Goal: Information Seeking & Learning: Learn about a topic

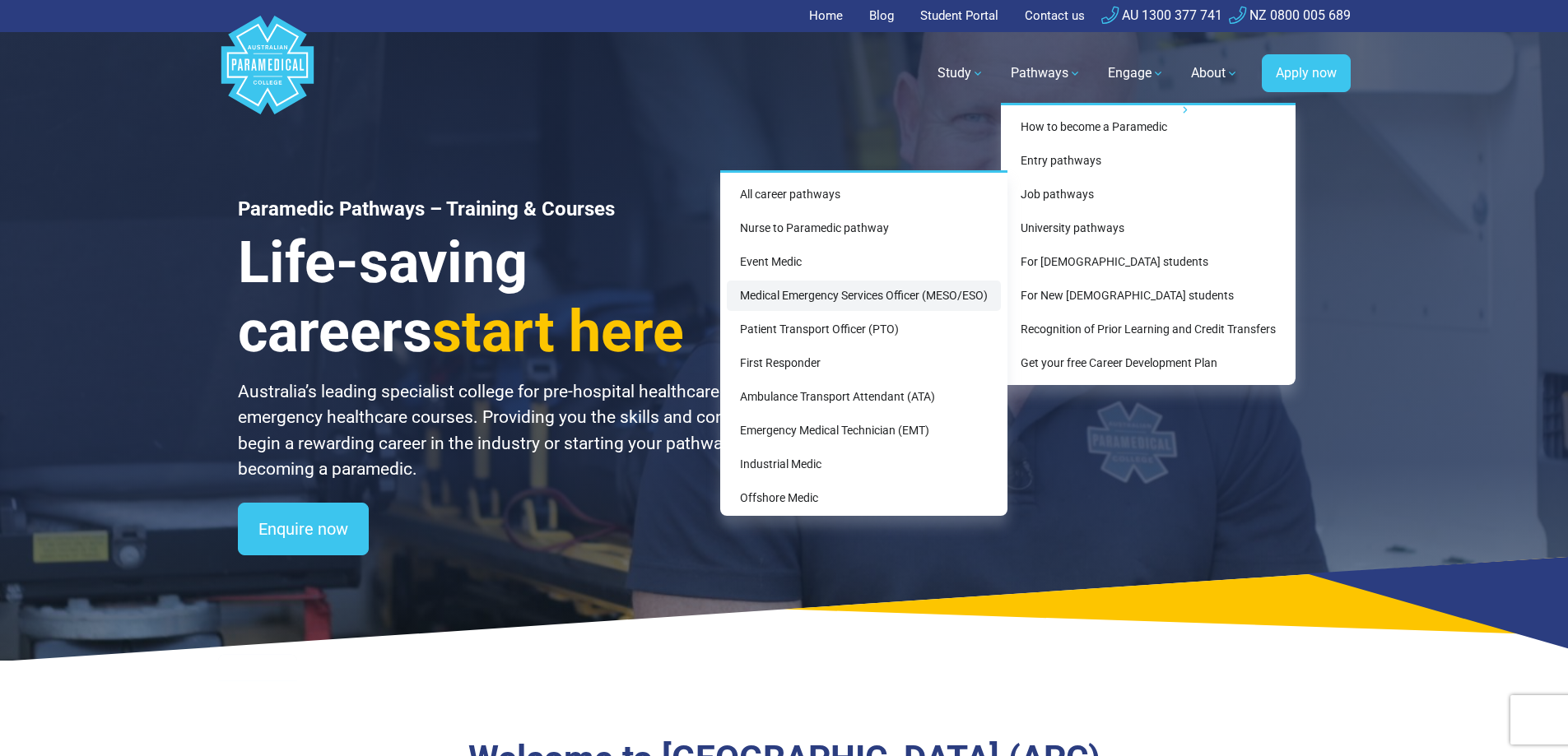
scroll to position [72, 0]
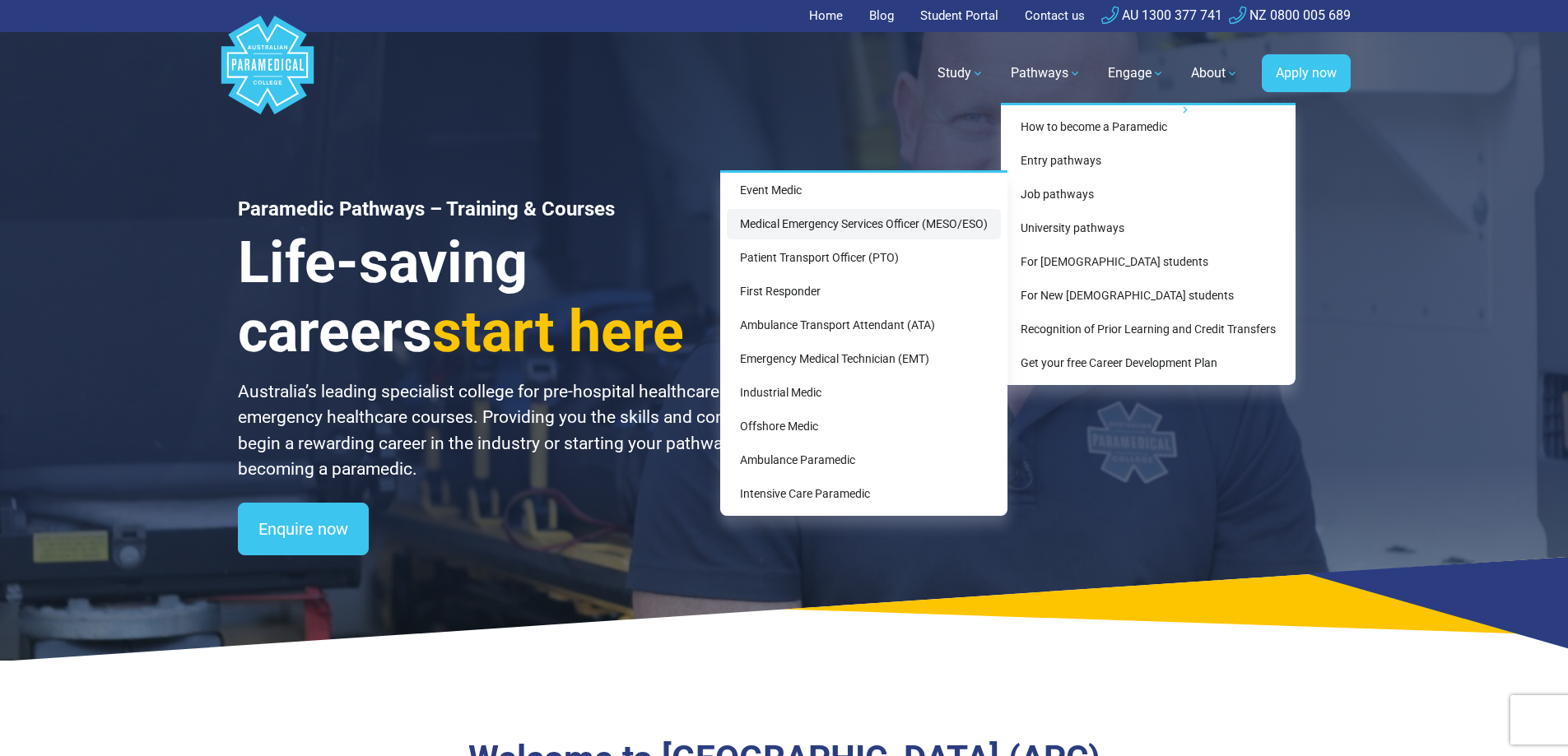
click at [844, 225] on link "Medical Emergency Services Officer (MESO/ESO)" at bounding box center [864, 223] width 274 height 30
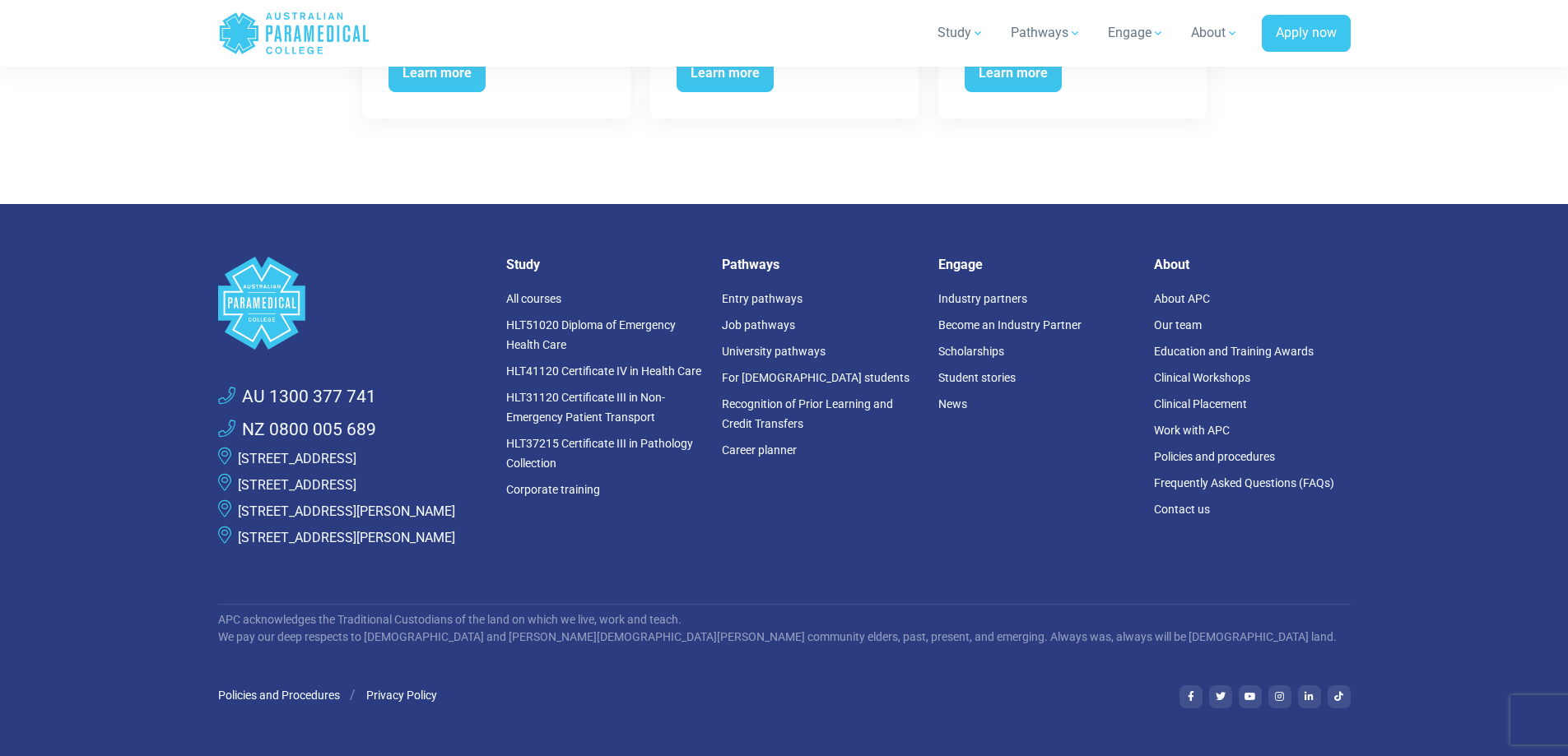
scroll to position [3785, 0]
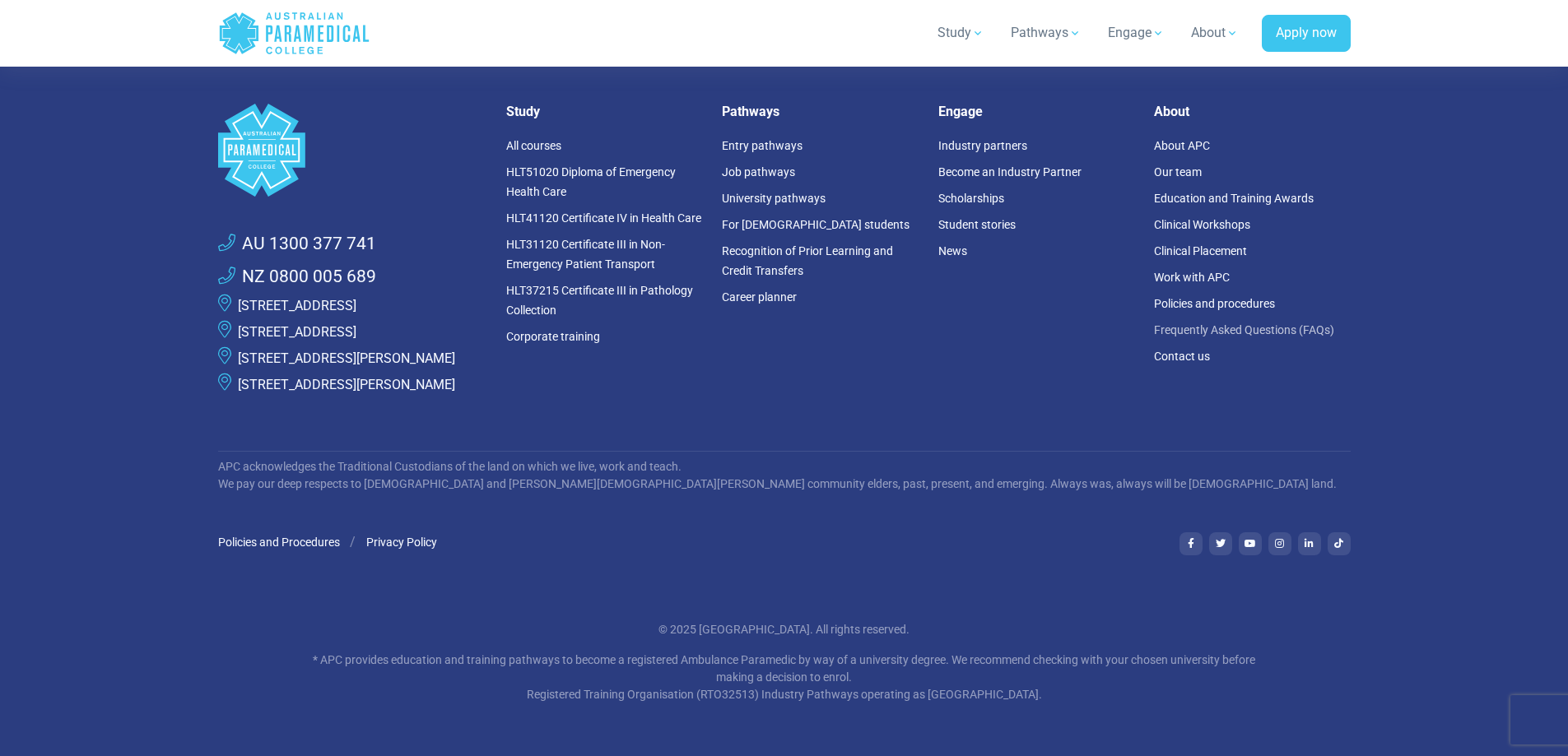
click at [1277, 336] on link "Frequently Asked Questions (FAQs)" at bounding box center [1244, 330] width 180 height 13
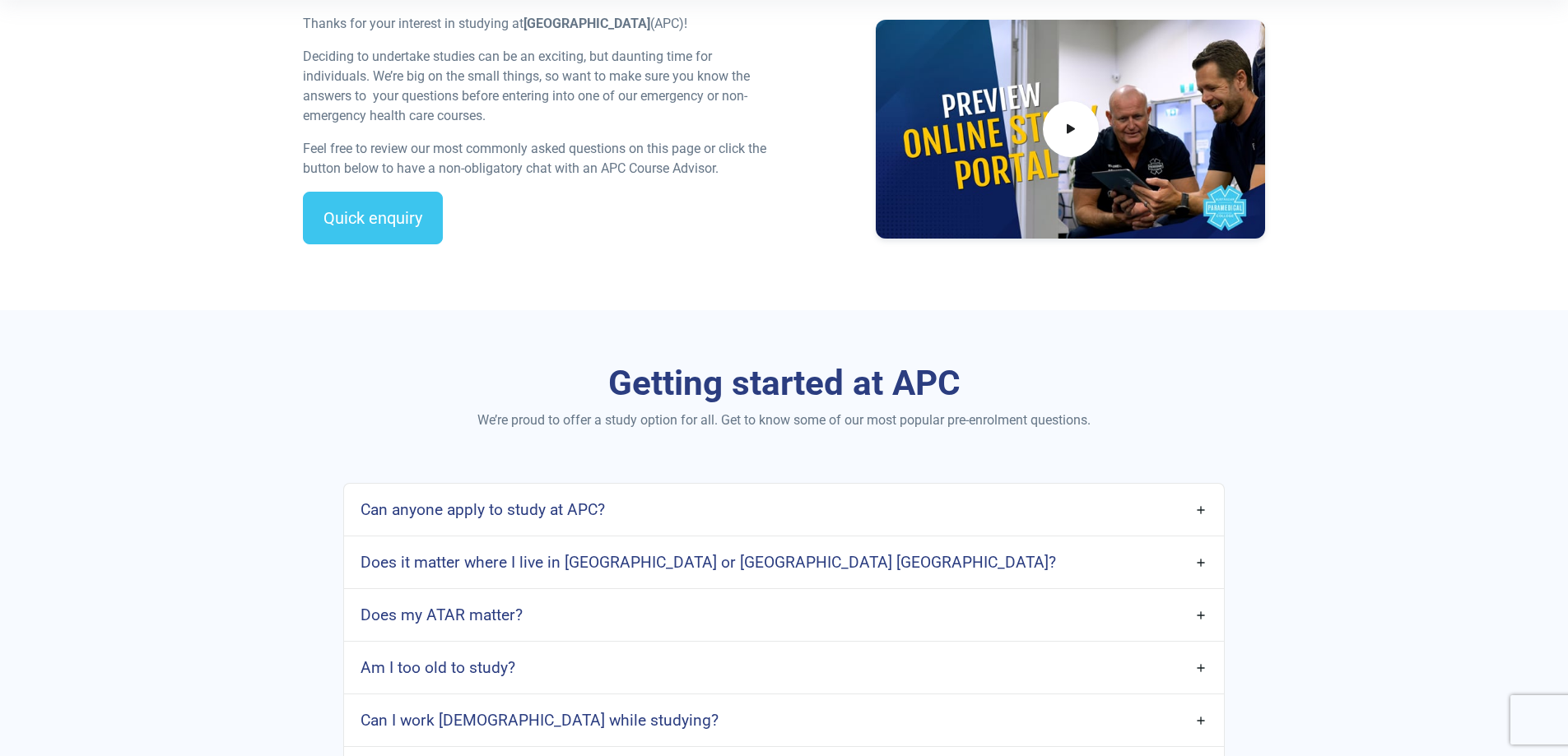
scroll to position [576, 0]
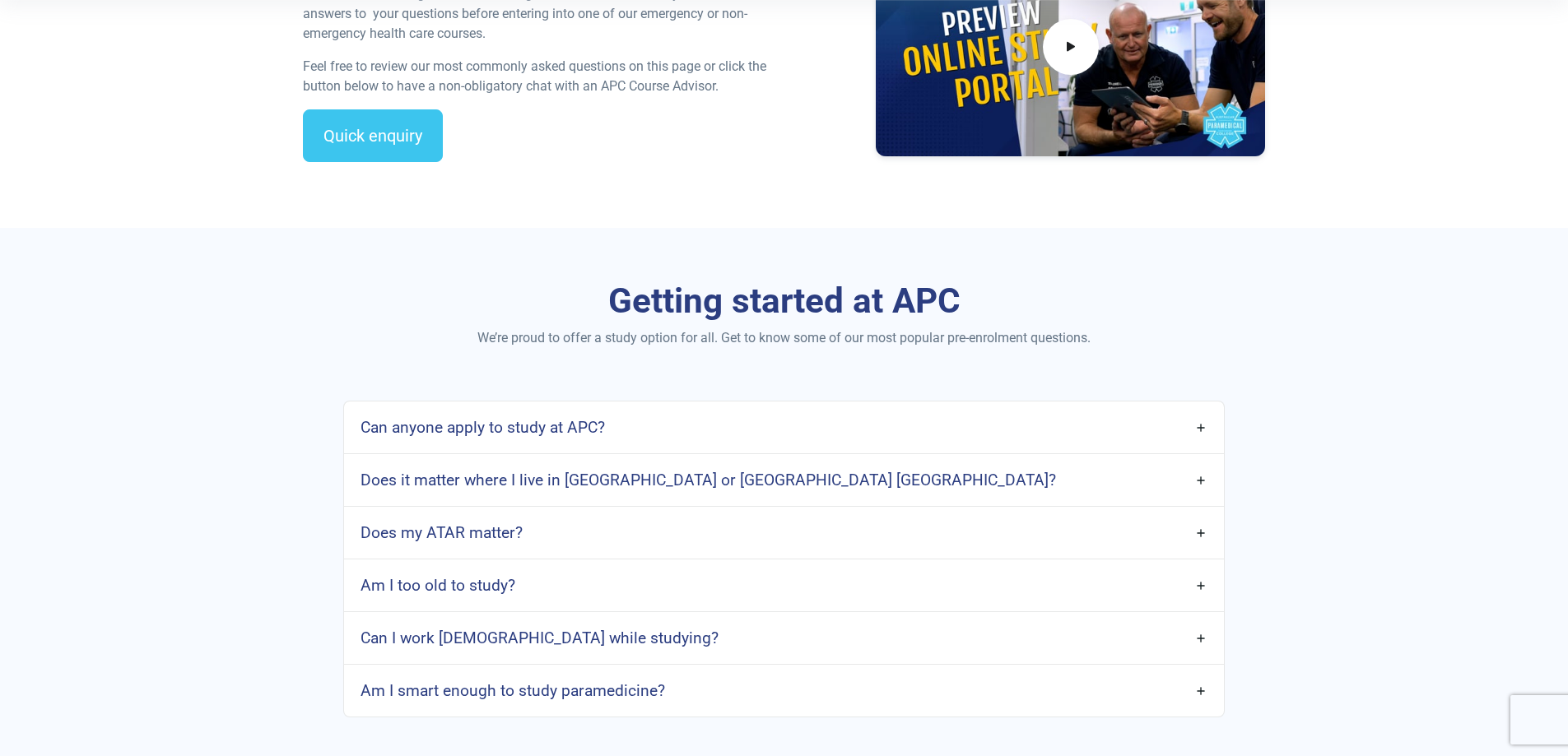
click at [577, 424] on h4 "Can anyone apply to study at APC?" at bounding box center [483, 427] width 244 height 19
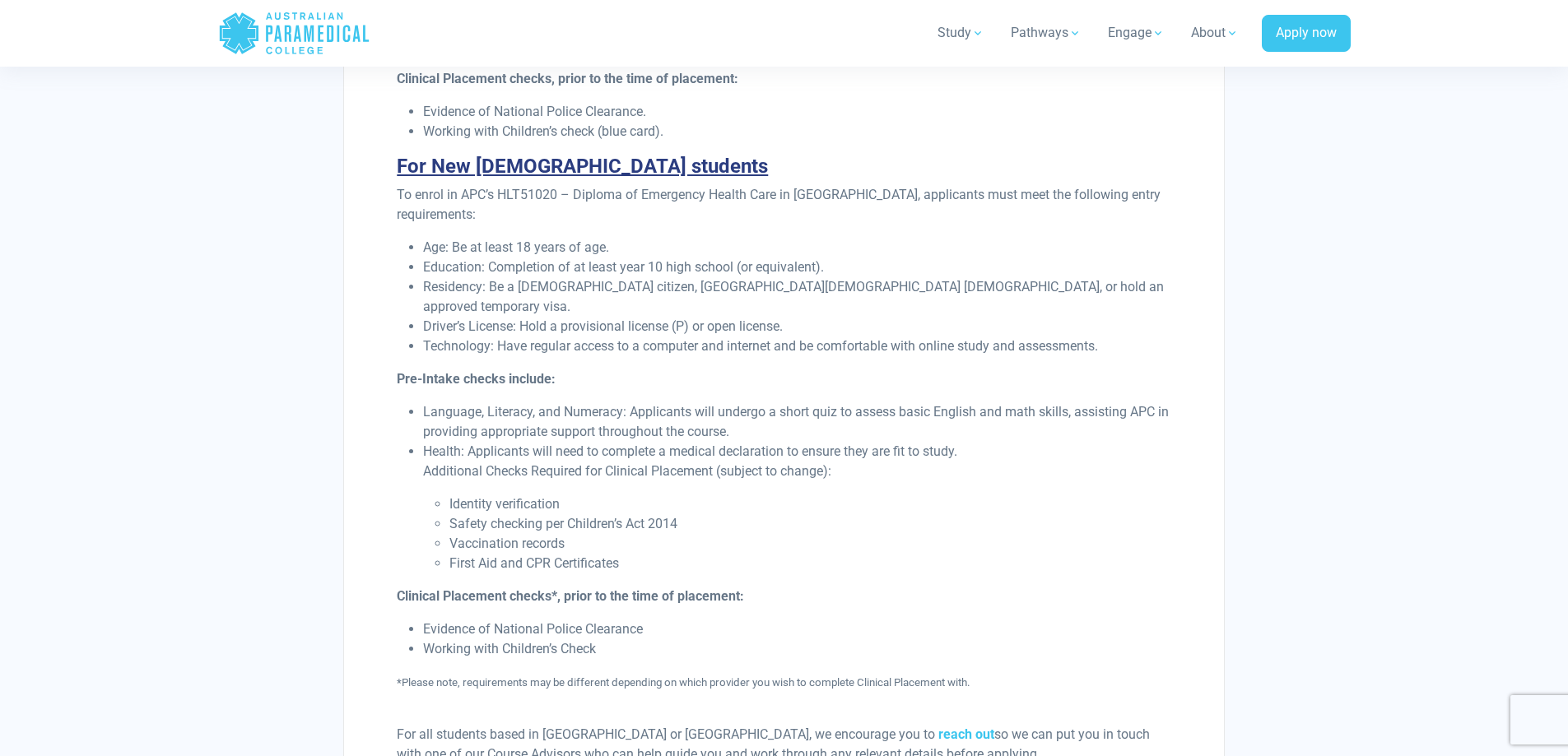
scroll to position [1892, 0]
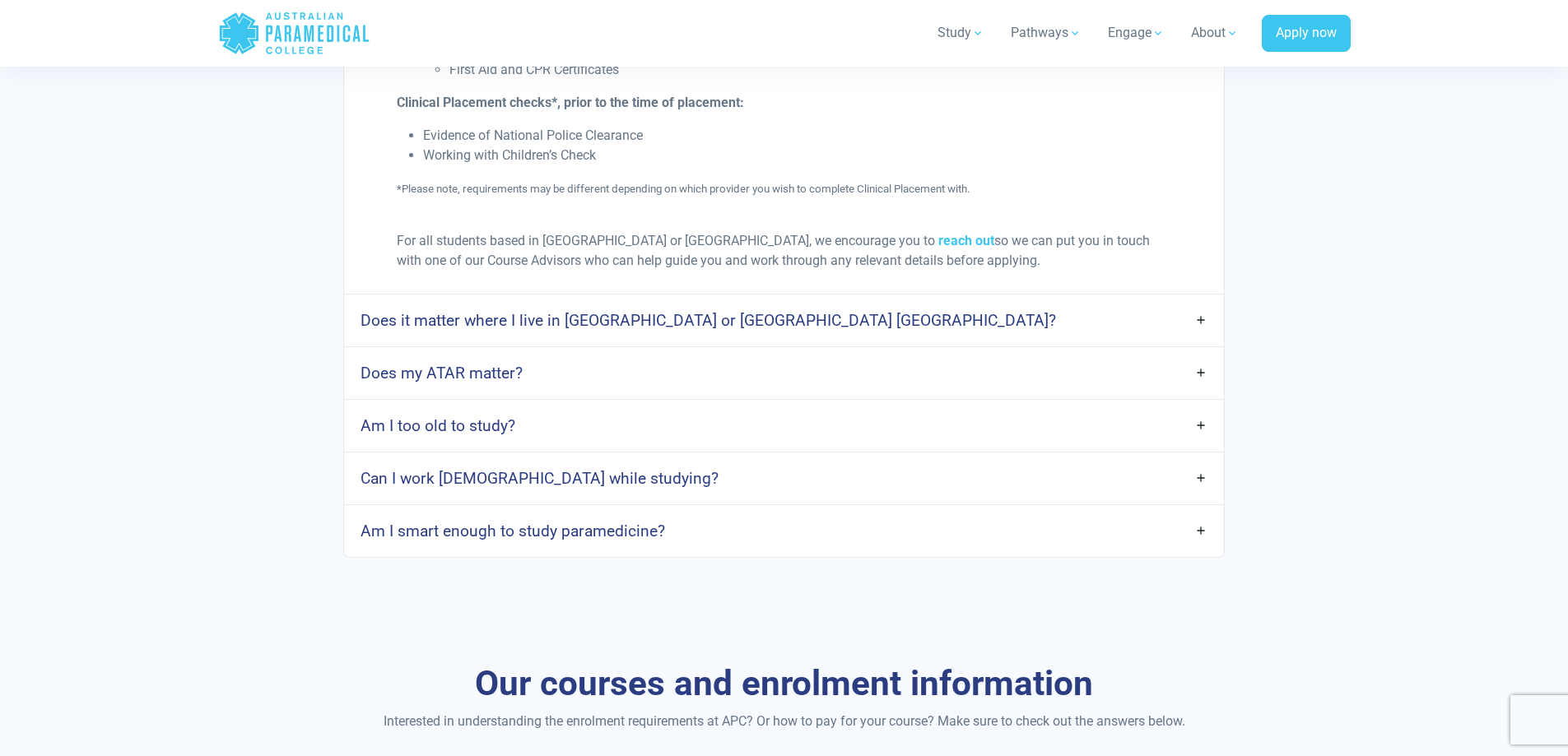
click at [534, 406] on link "Am I too old to study?" at bounding box center [784, 425] width 879 height 38
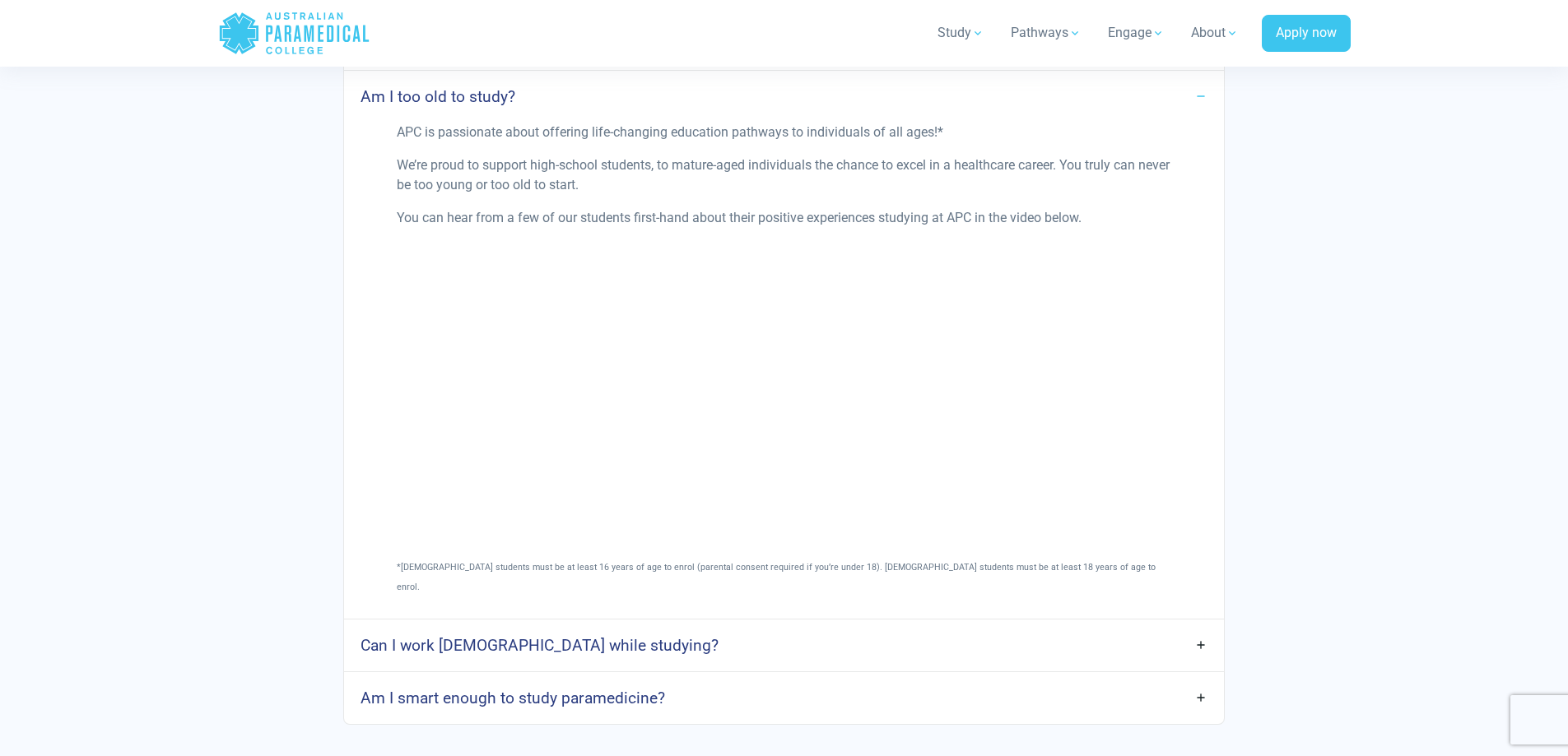
scroll to position [2304, 0]
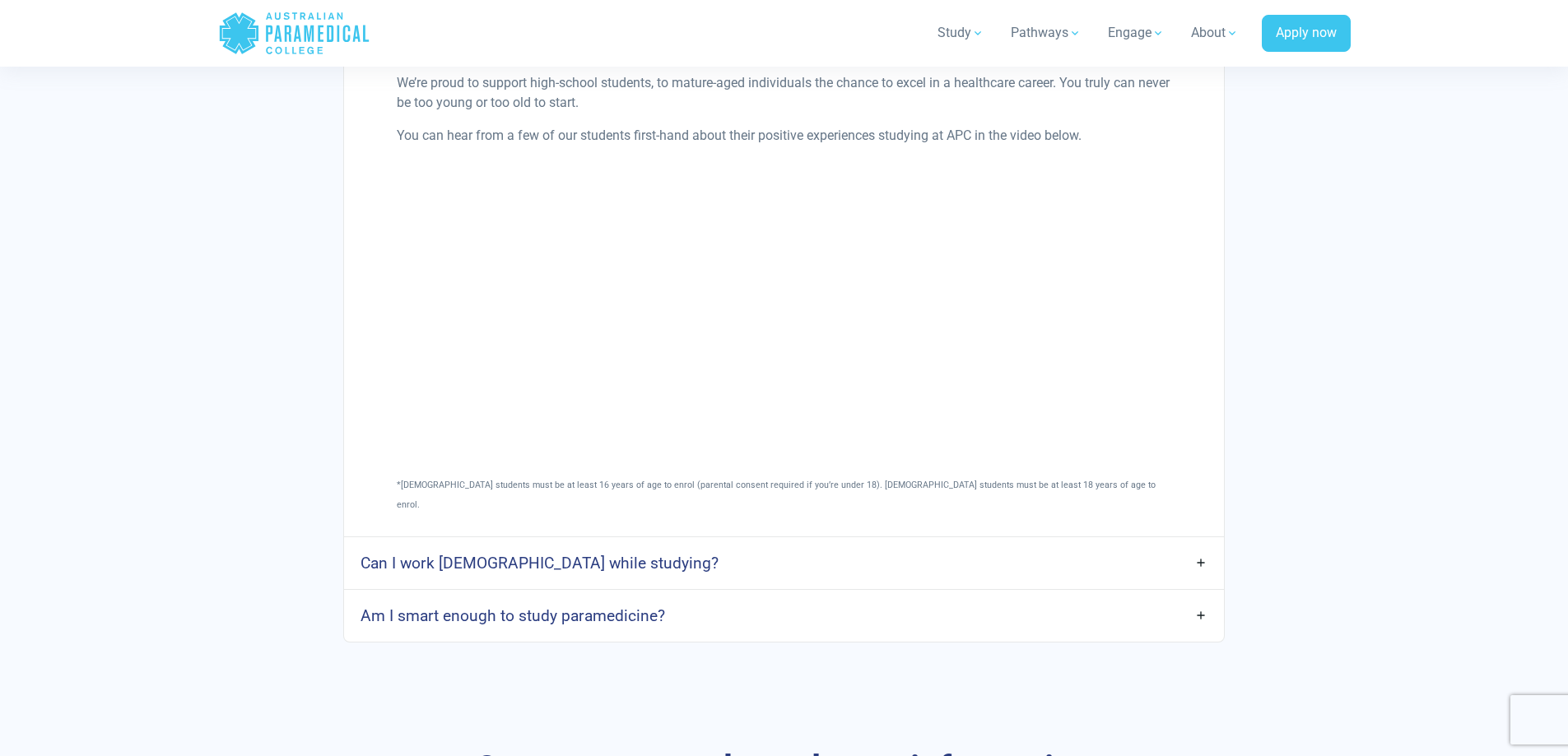
click at [599, 554] on h4 "Can I work full-time while studying?" at bounding box center [539, 563] width 358 height 19
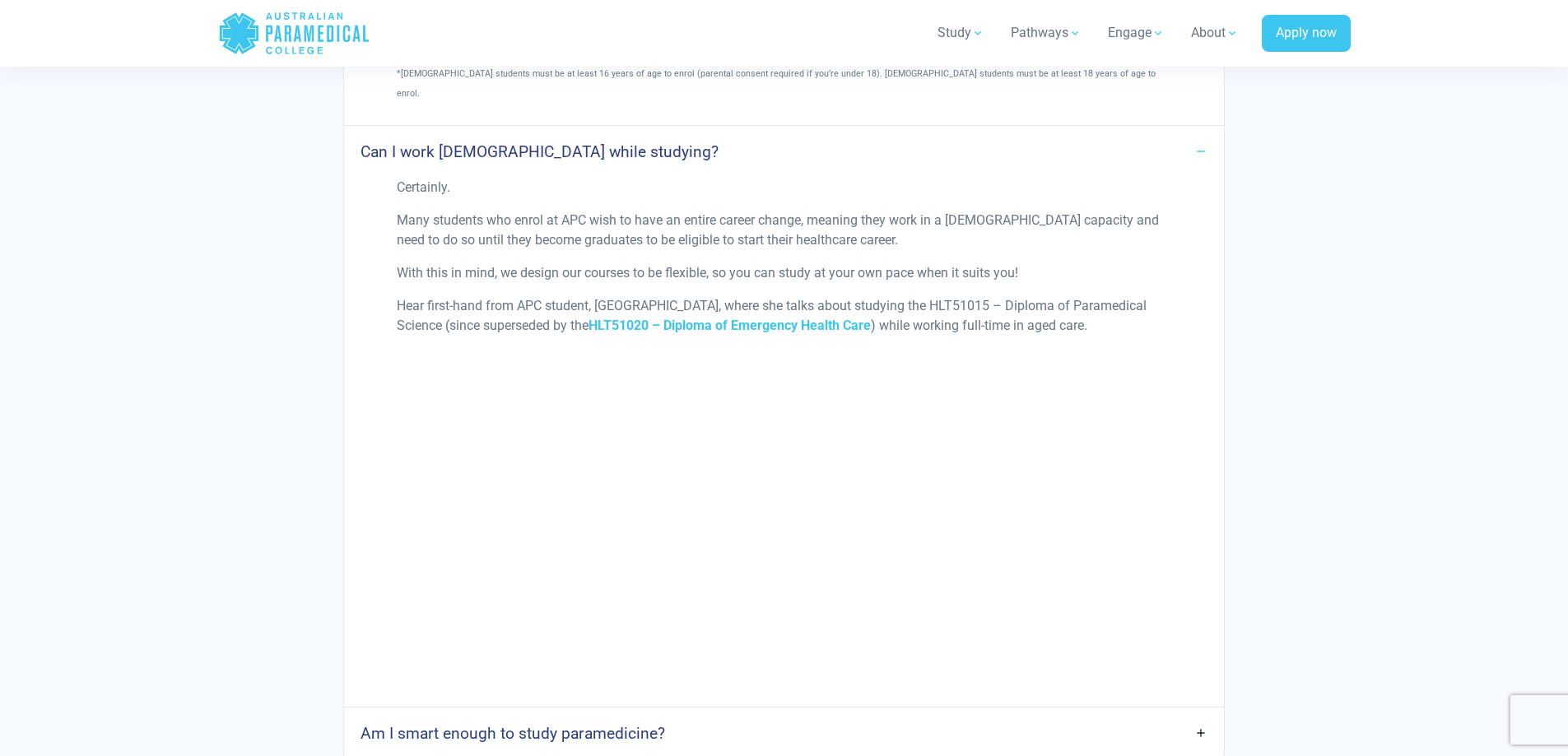
scroll to position [2797, 0]
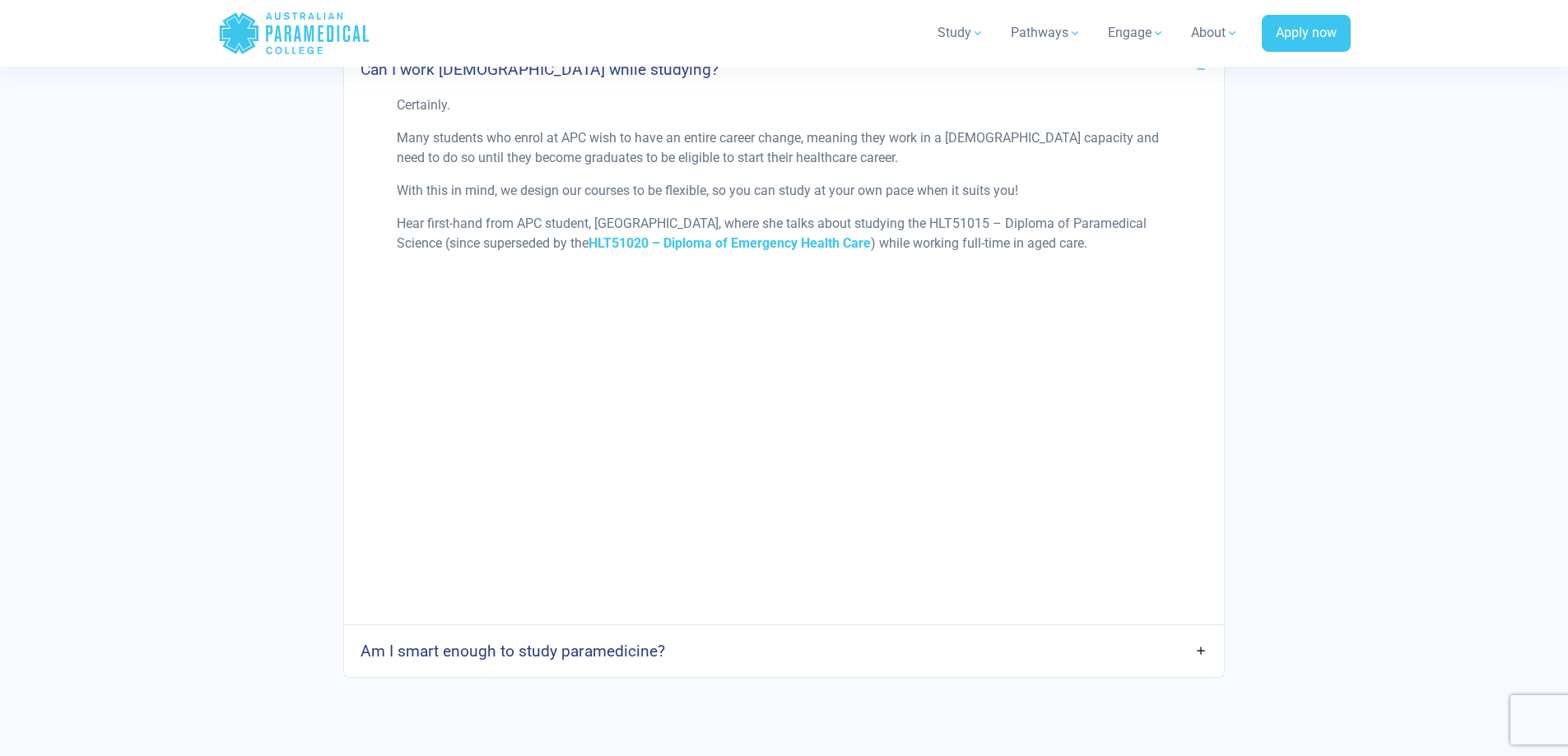
click at [433, 641] on h4 "Am I smart enough to study paramedicine?" at bounding box center [513, 650] width 304 height 19
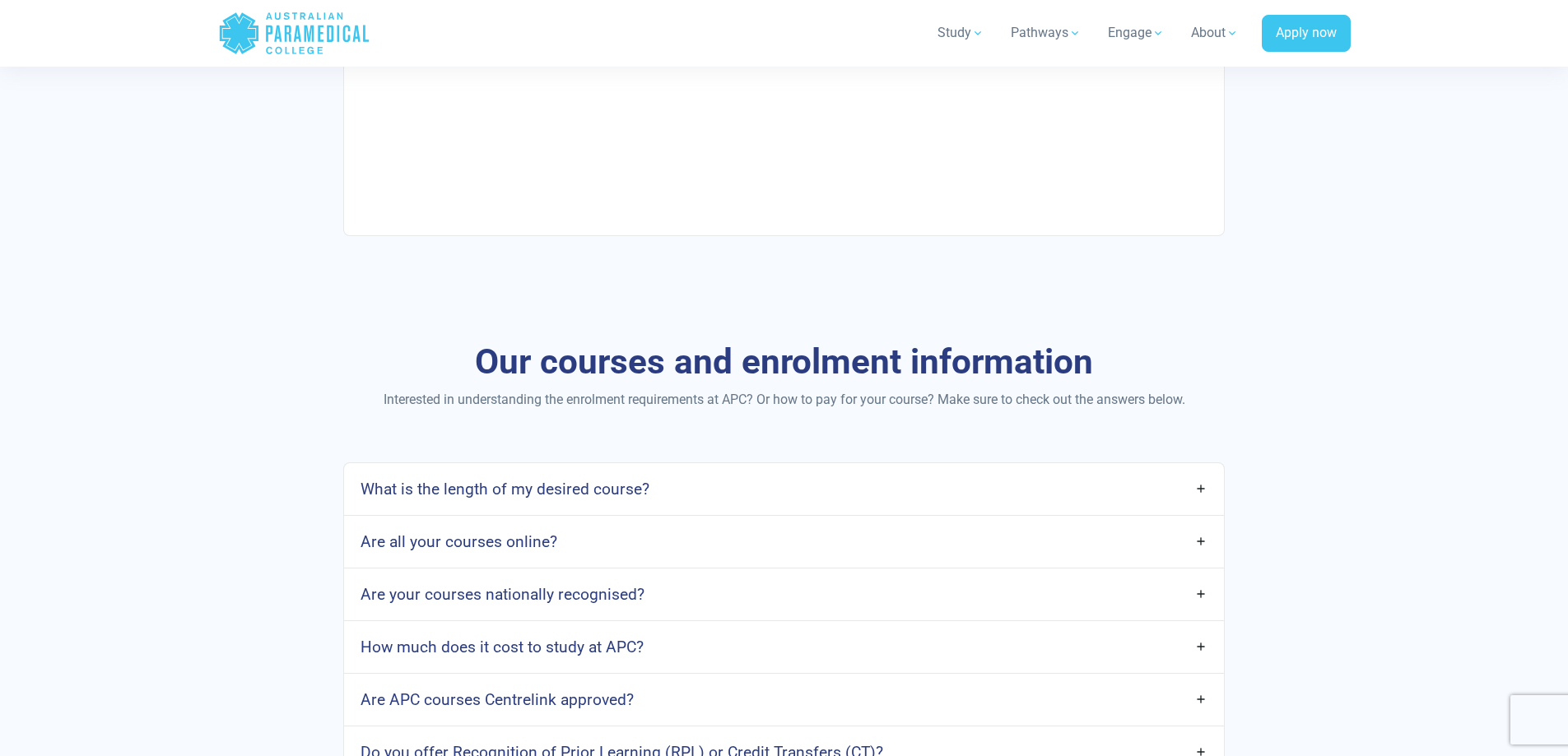
scroll to position [3785, 0]
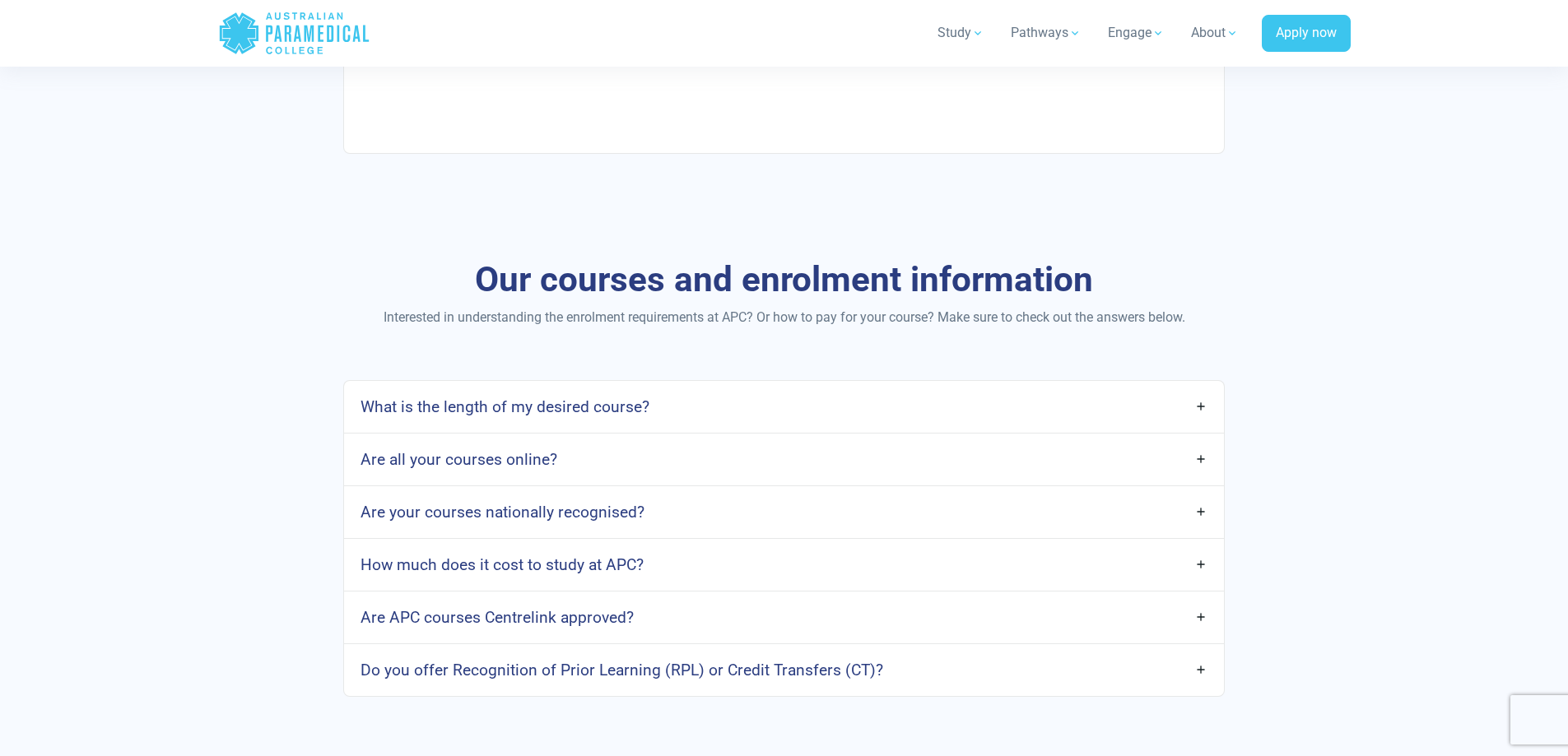
click at [565, 397] on h4 "What is the length of my desired course?" at bounding box center [505, 406] width 289 height 19
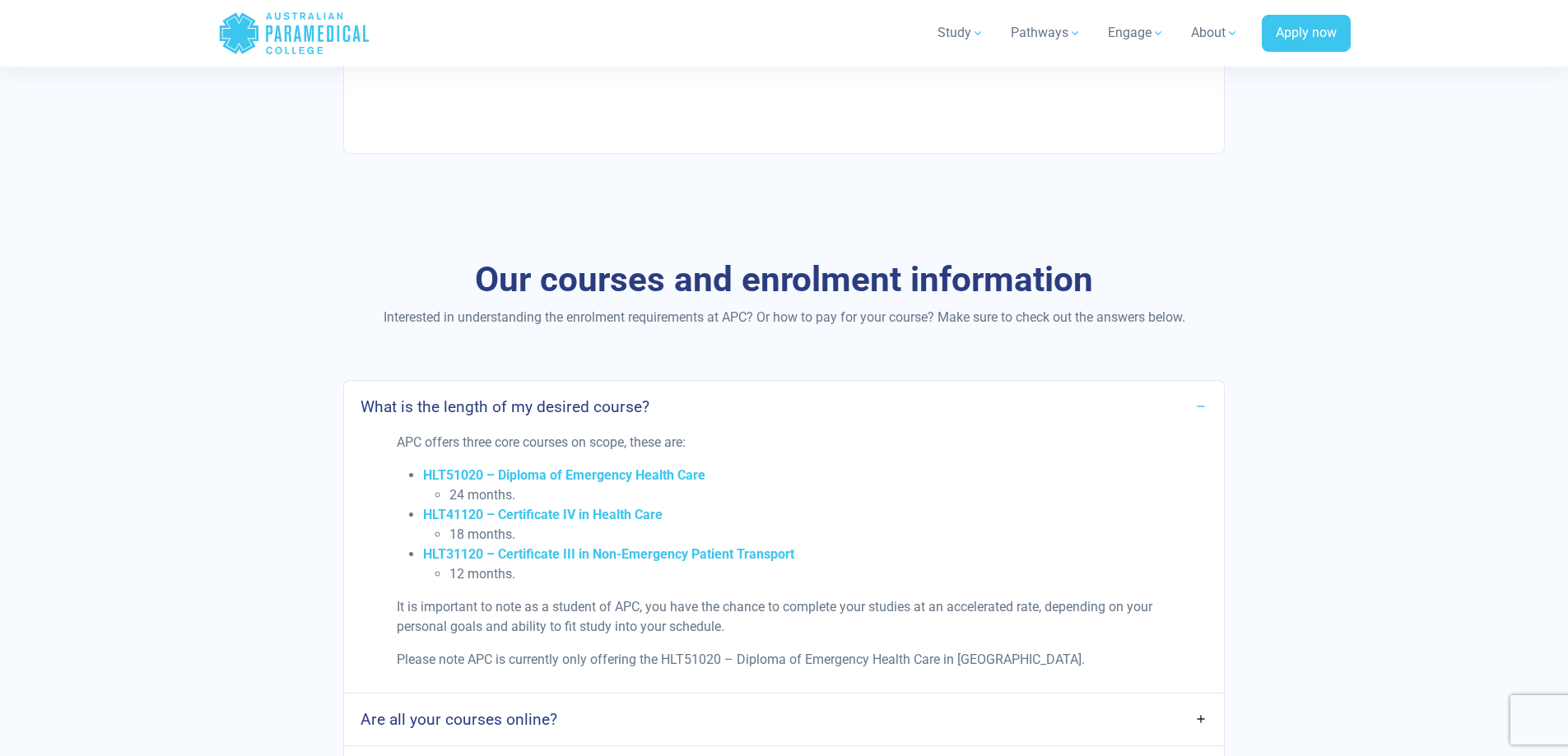
scroll to position [4113, 0]
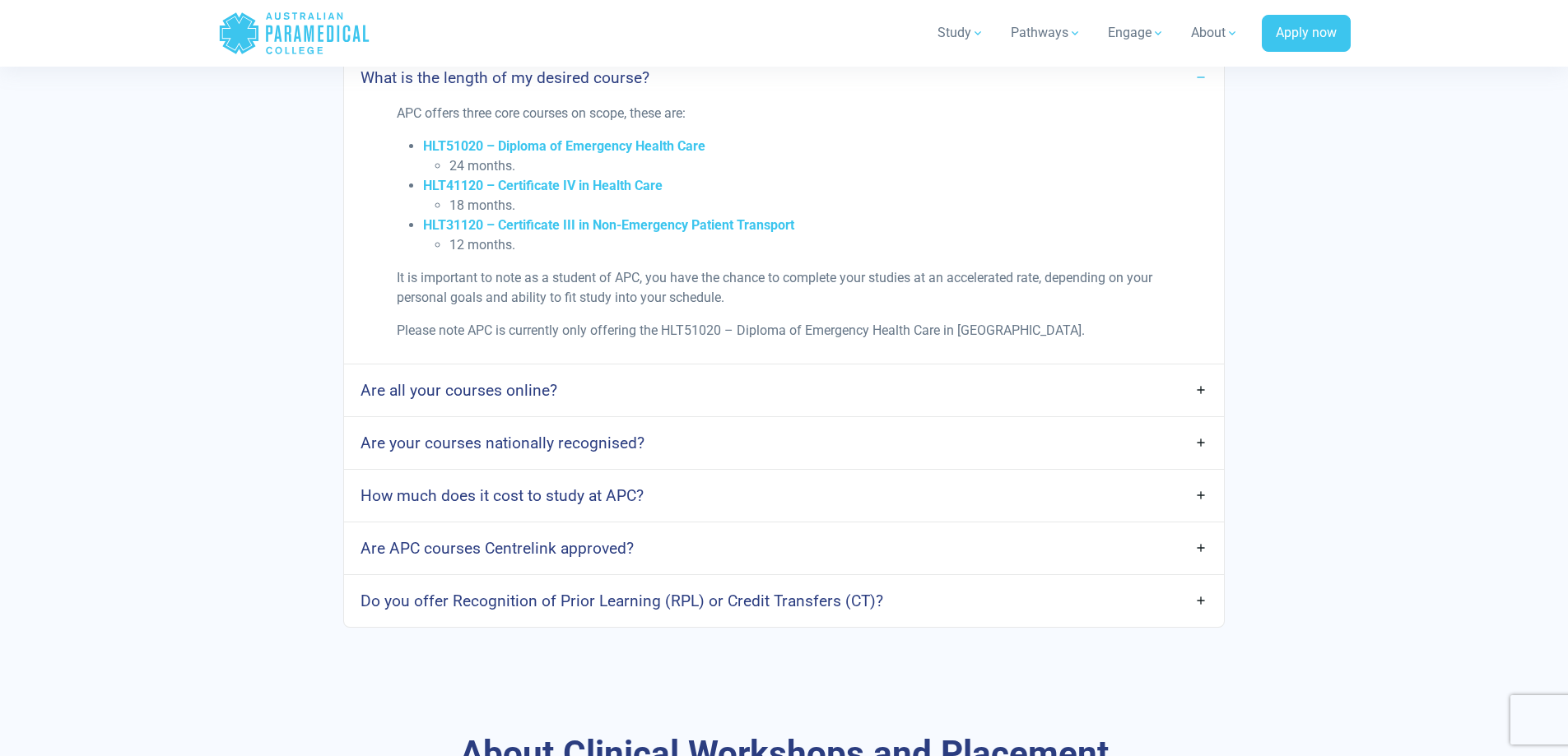
click at [585, 364] on div "Are all your courses online?" at bounding box center [784, 390] width 879 height 52
click at [572, 371] on link "Are all your courses online?" at bounding box center [784, 390] width 879 height 38
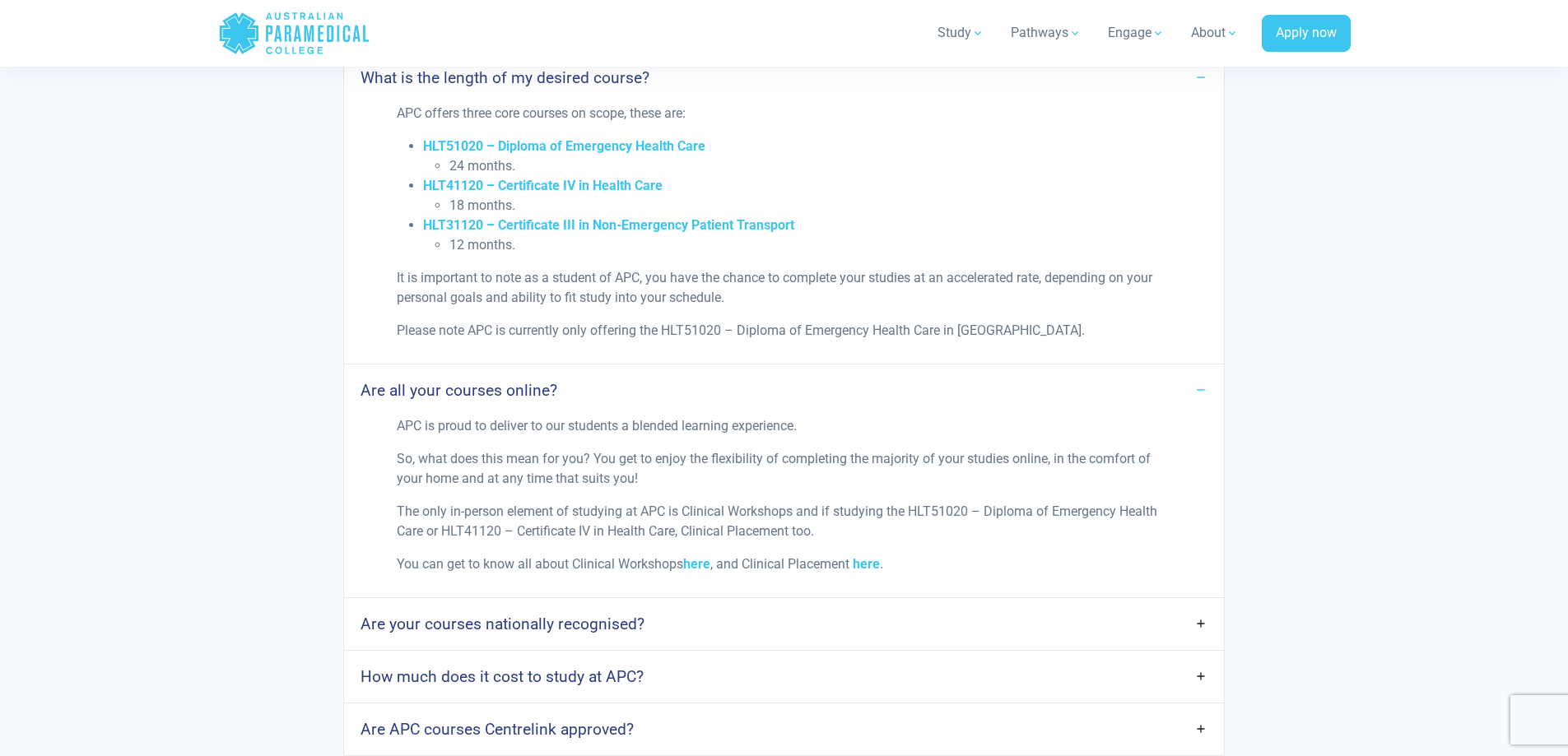
scroll to position [4195, 0]
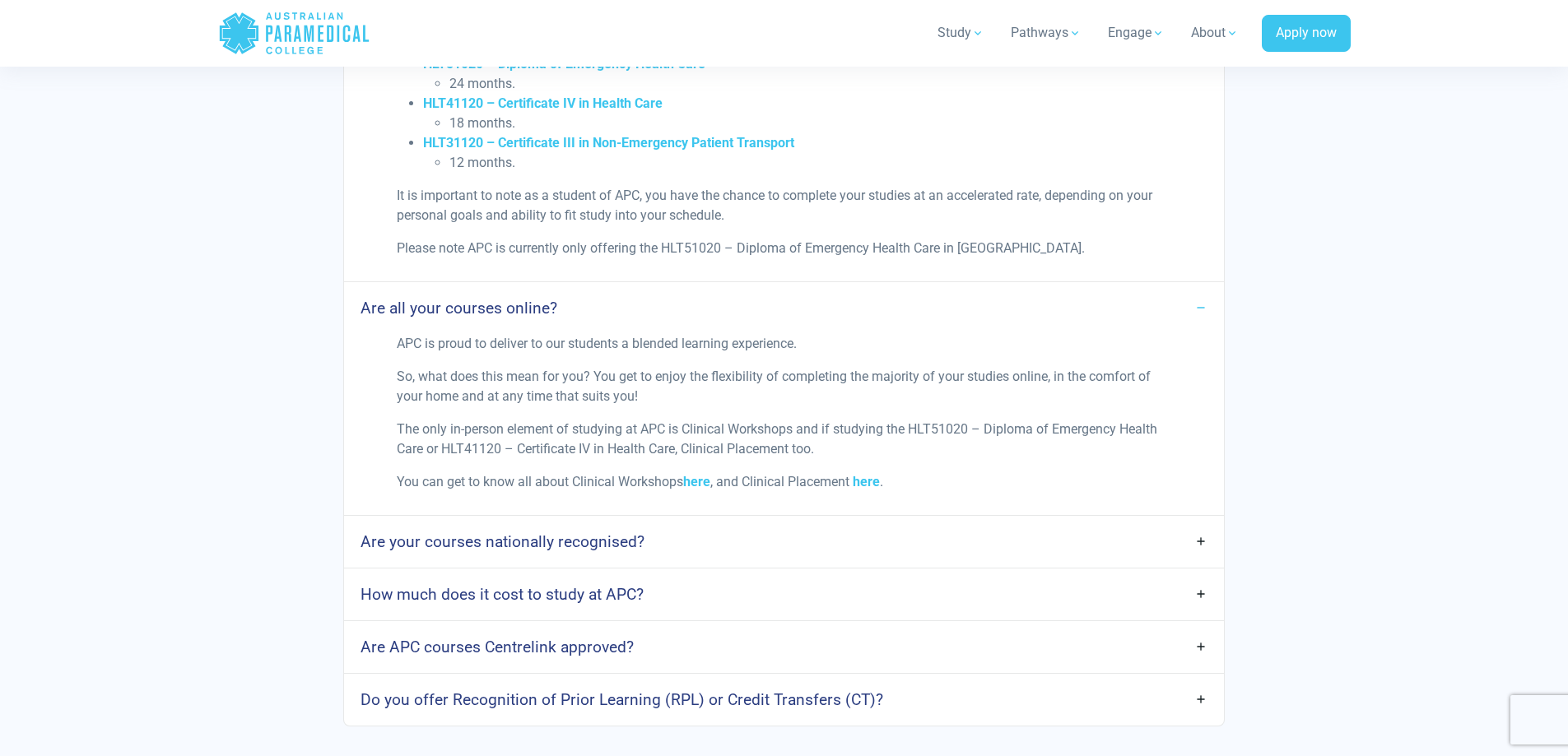
click at [559, 532] on h4 "Are your courses nationally recognised?" at bounding box center [503, 541] width 284 height 19
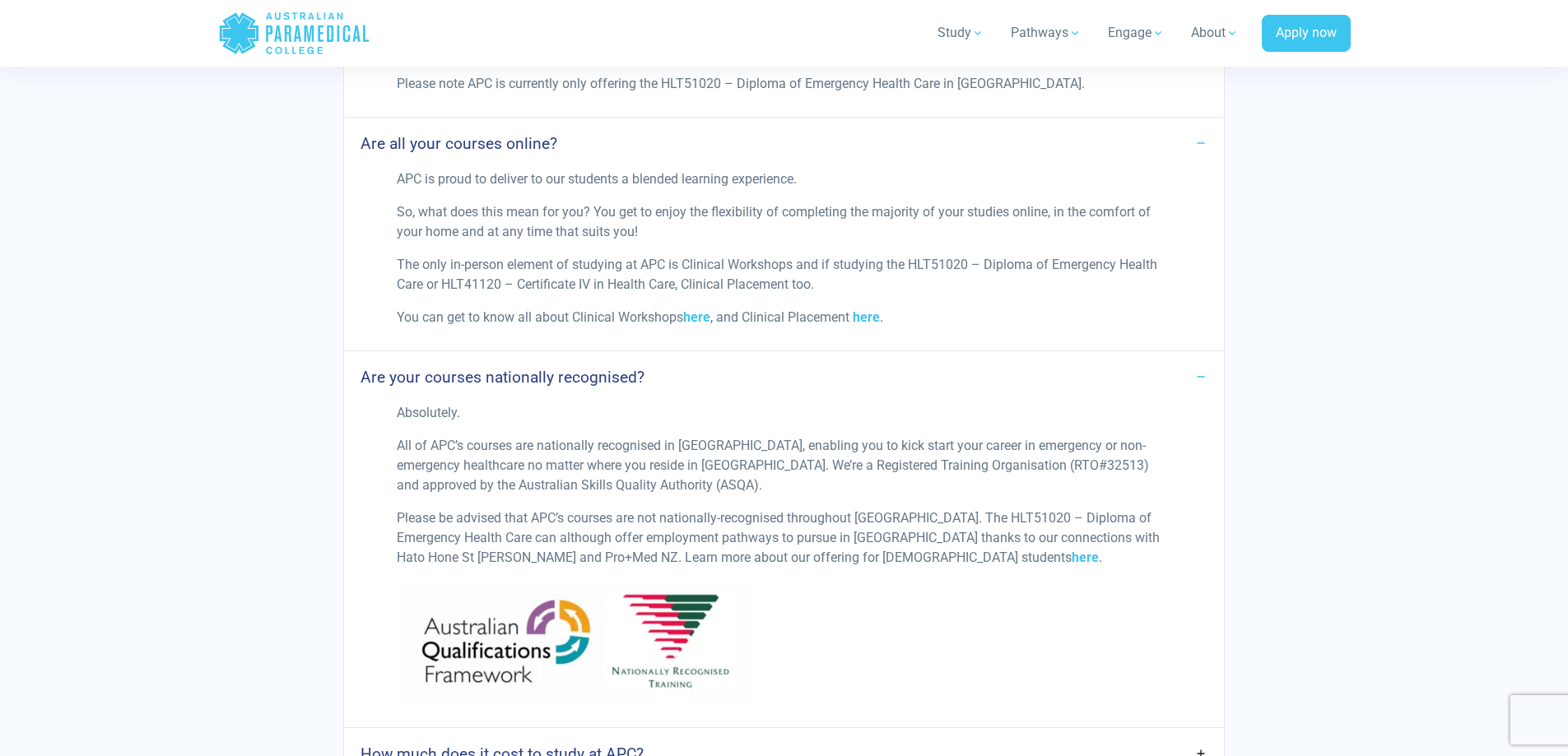
scroll to position [4442, 0]
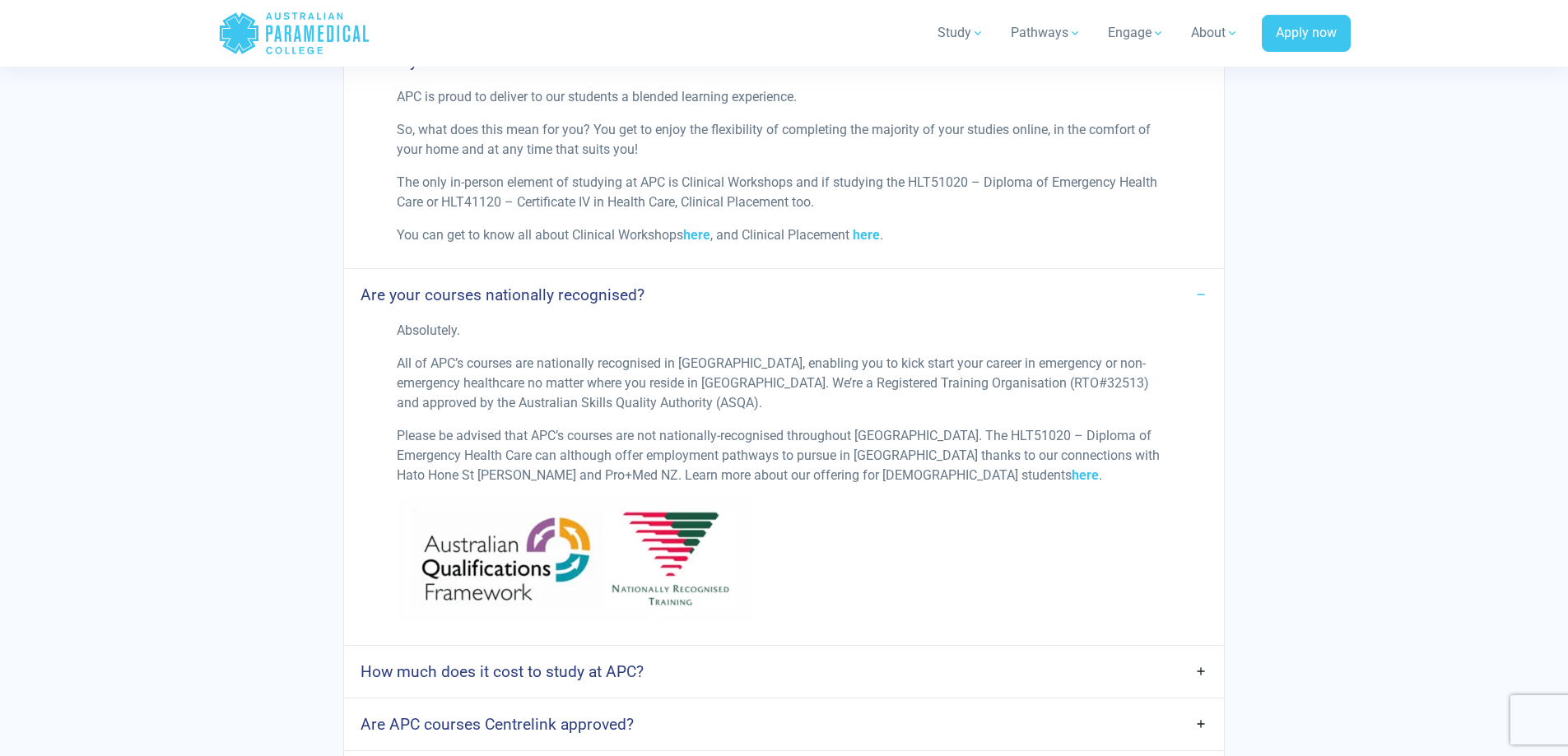
click at [657, 652] on link "How much does it cost to study at APC?" at bounding box center [784, 671] width 879 height 38
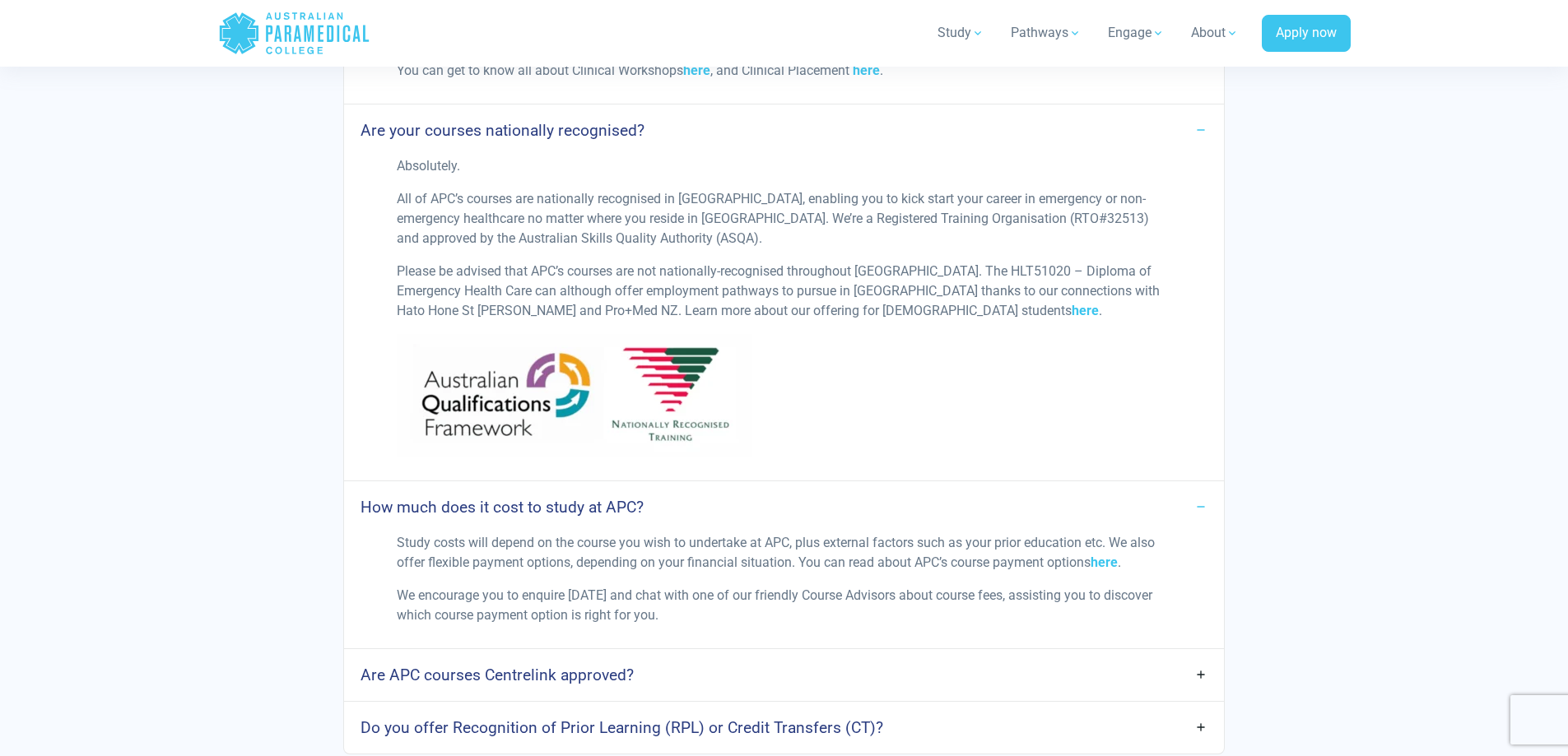
scroll to position [4772, 0]
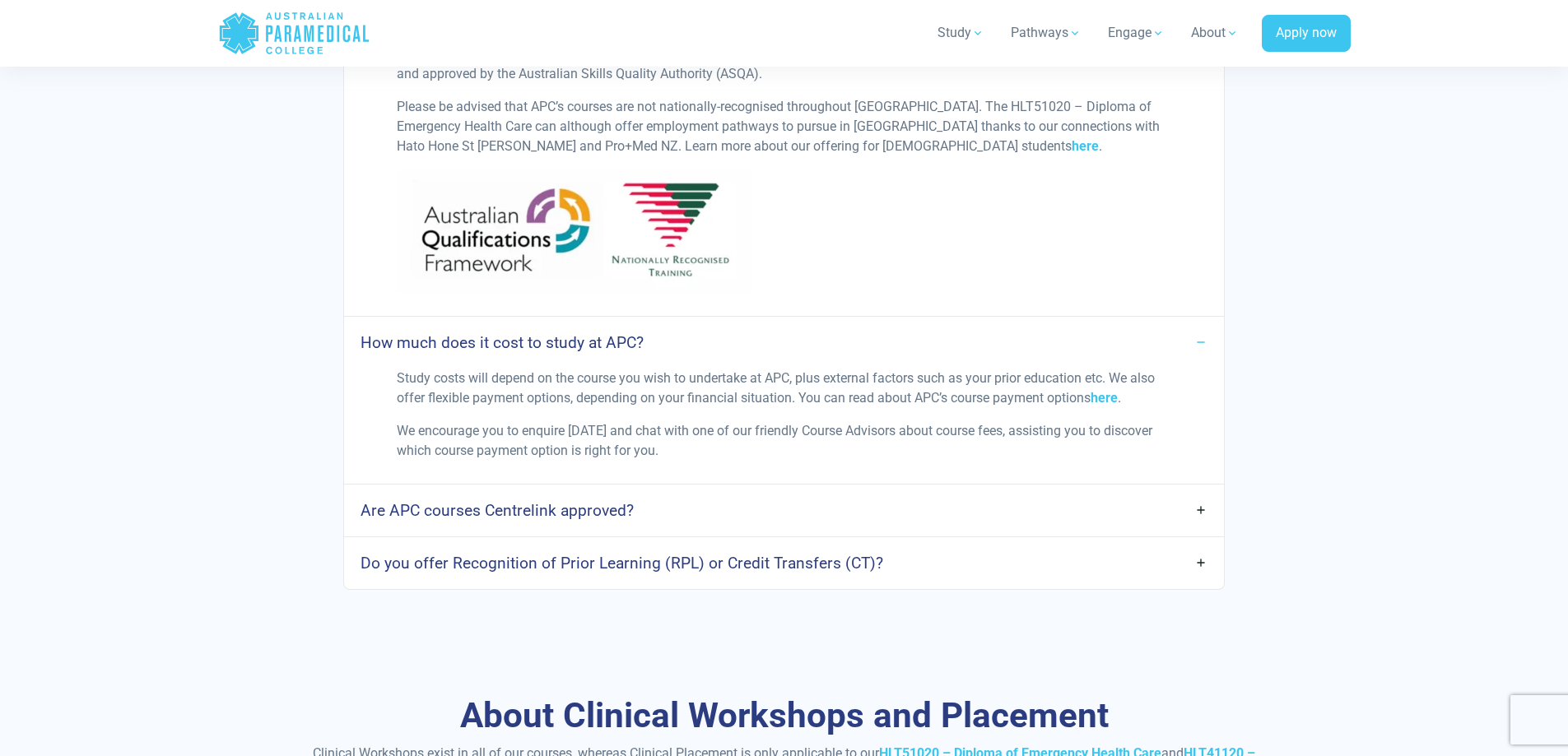
click at [639, 554] on h4 "Do you offer Recognition of Prior Learning (RPL) or Credit Transfers (CT)?" at bounding box center [622, 563] width 523 height 19
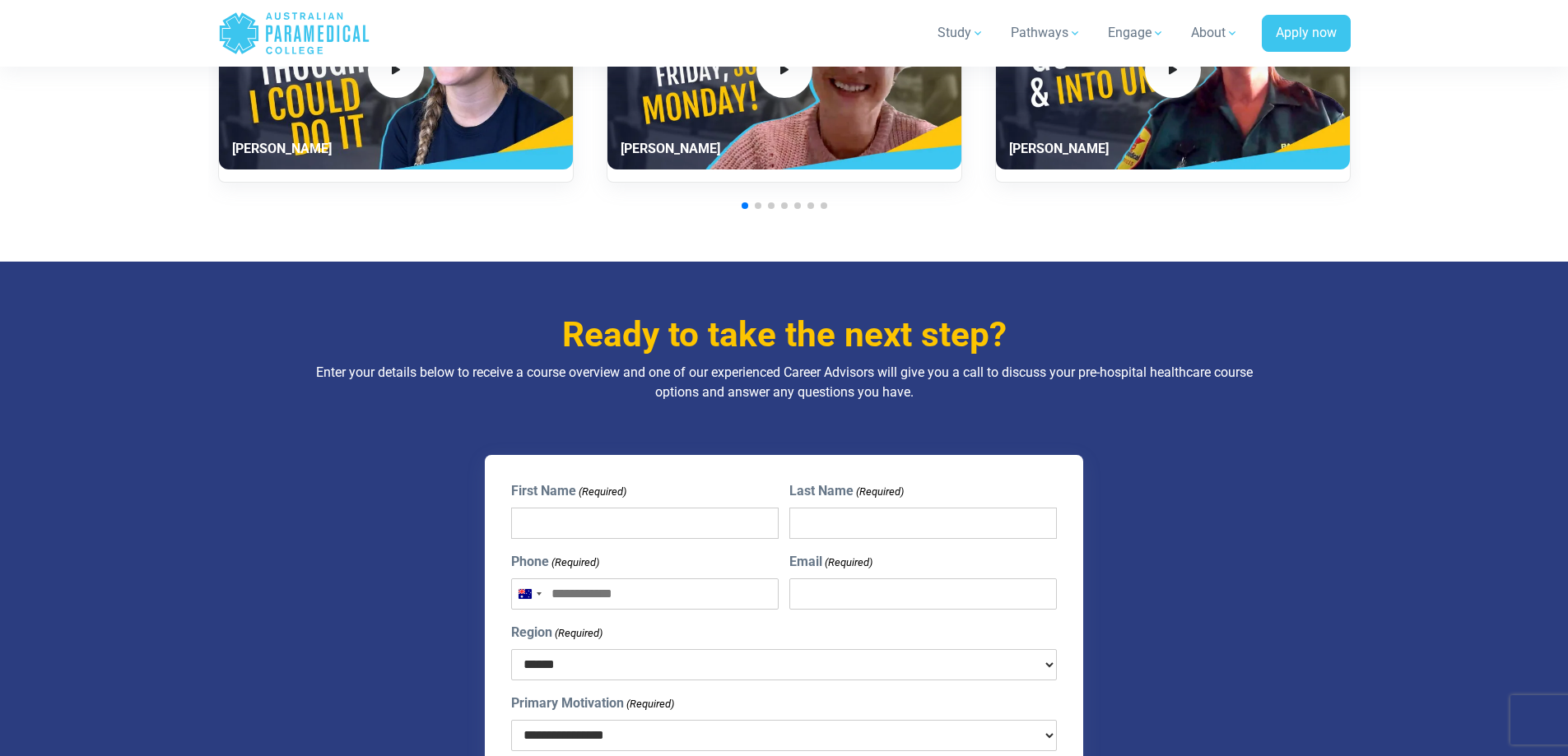
scroll to position [6746, 0]
